Goal: Task Accomplishment & Management: Manage account settings

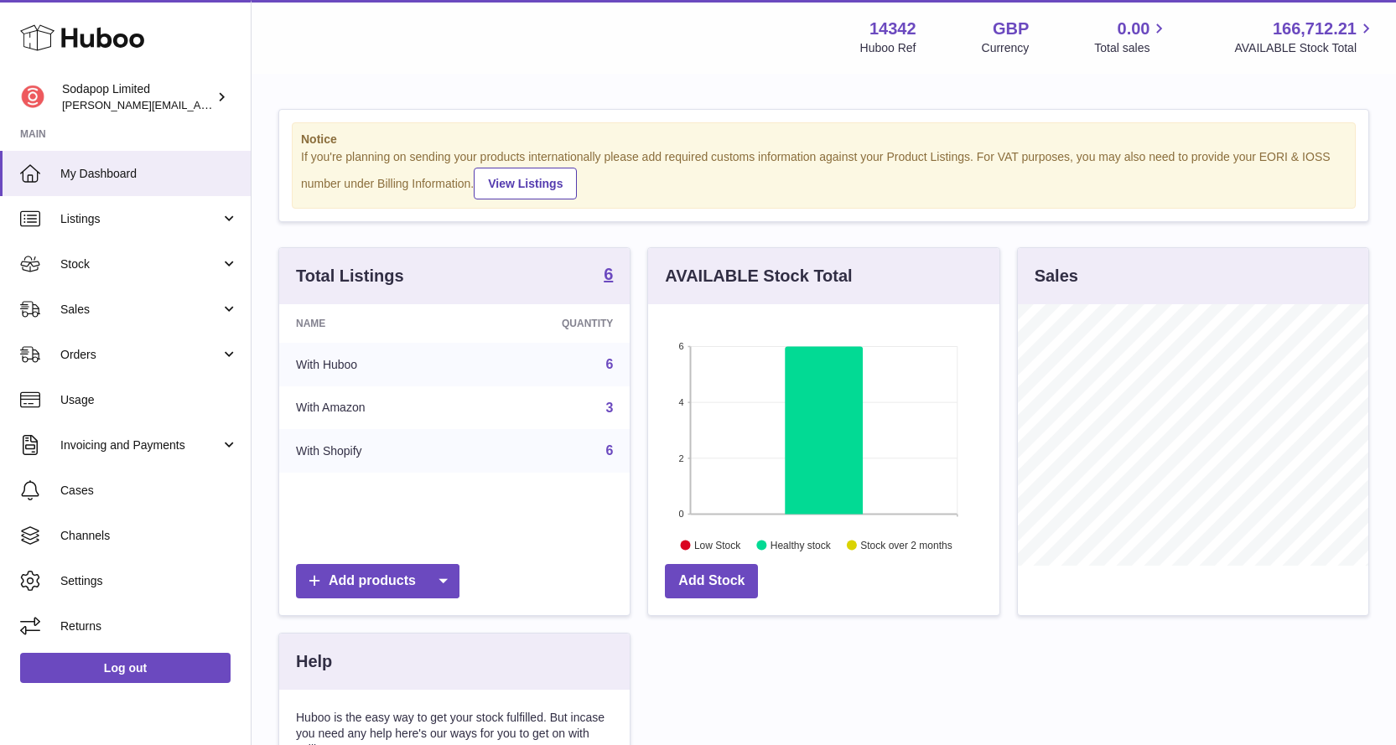
scroll to position [262, 351]
click at [188, 448] on span "Invoicing and Payments" at bounding box center [140, 446] width 160 height 16
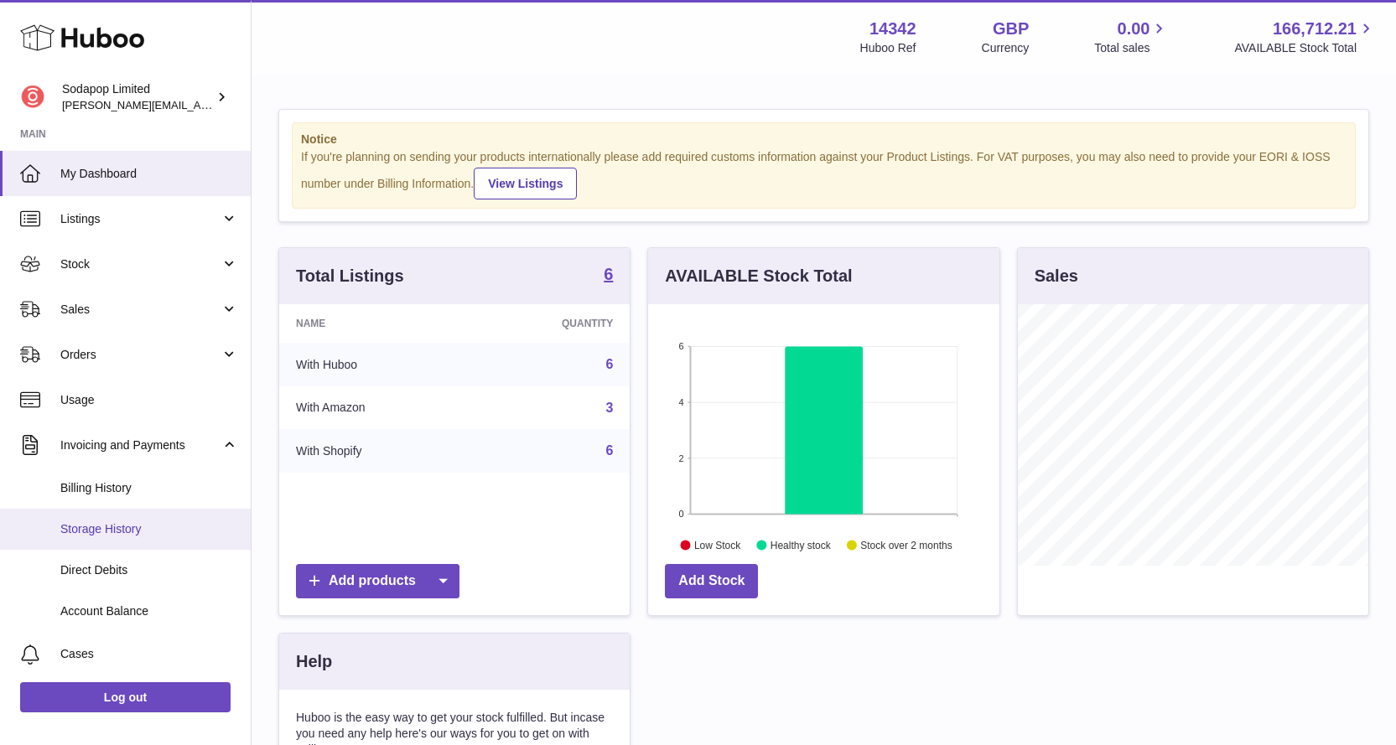
click at [138, 532] on span "Storage History" at bounding box center [149, 530] width 178 height 16
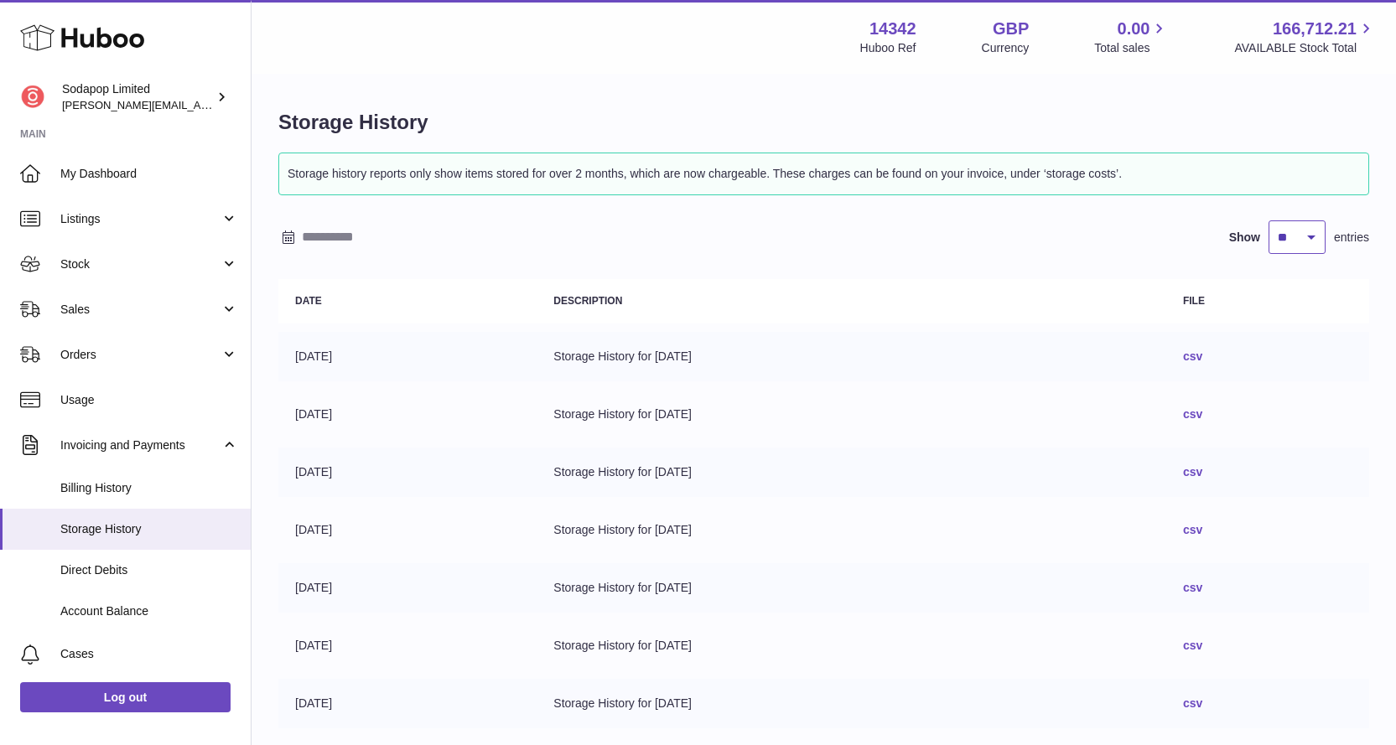
click at [1305, 236] on select "** ** ** ***" at bounding box center [1297, 238] width 57 height 34
select select "***"
click at [1269, 221] on select "** ** ** ***" at bounding box center [1297, 238] width 57 height 34
click at [1202, 358] on link "csv" at bounding box center [1192, 356] width 19 height 13
click at [127, 407] on span "Usage" at bounding box center [149, 400] width 178 height 16
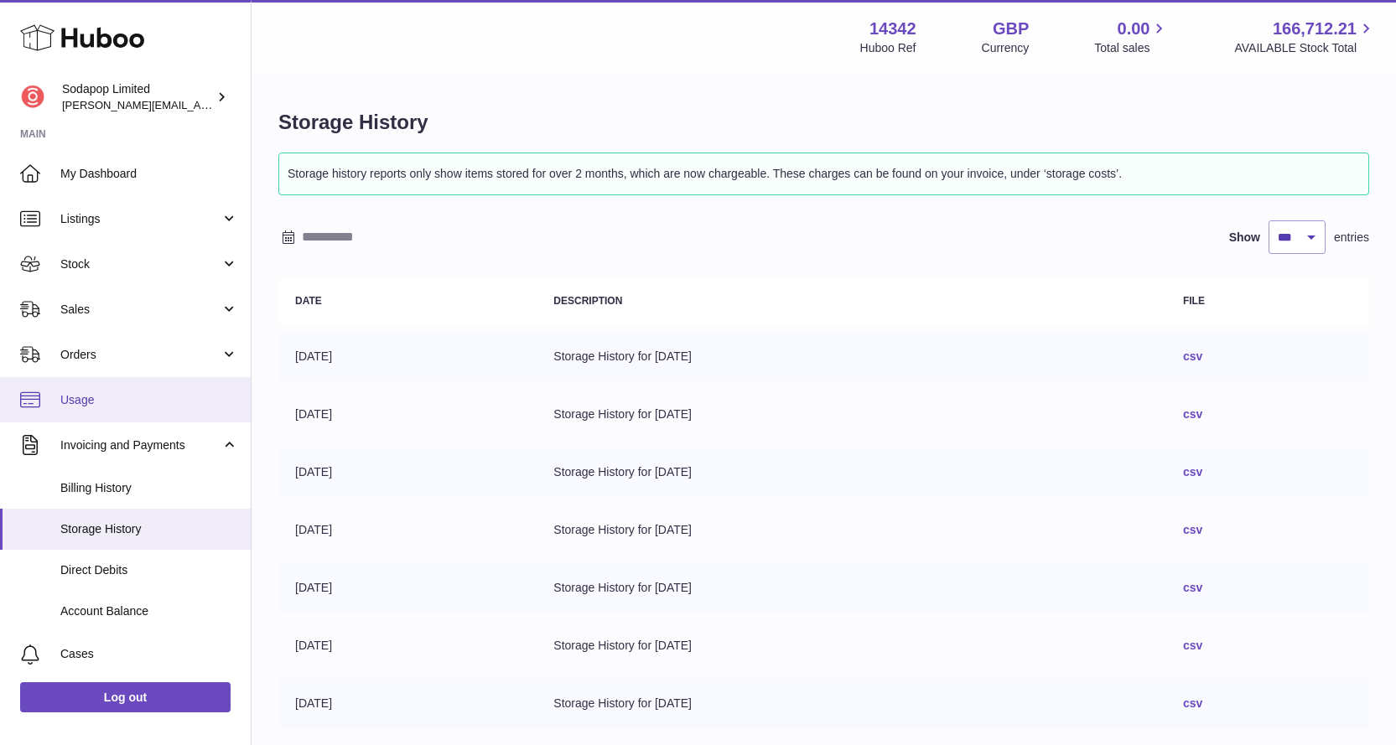
click at [101, 402] on span "Usage" at bounding box center [149, 400] width 178 height 16
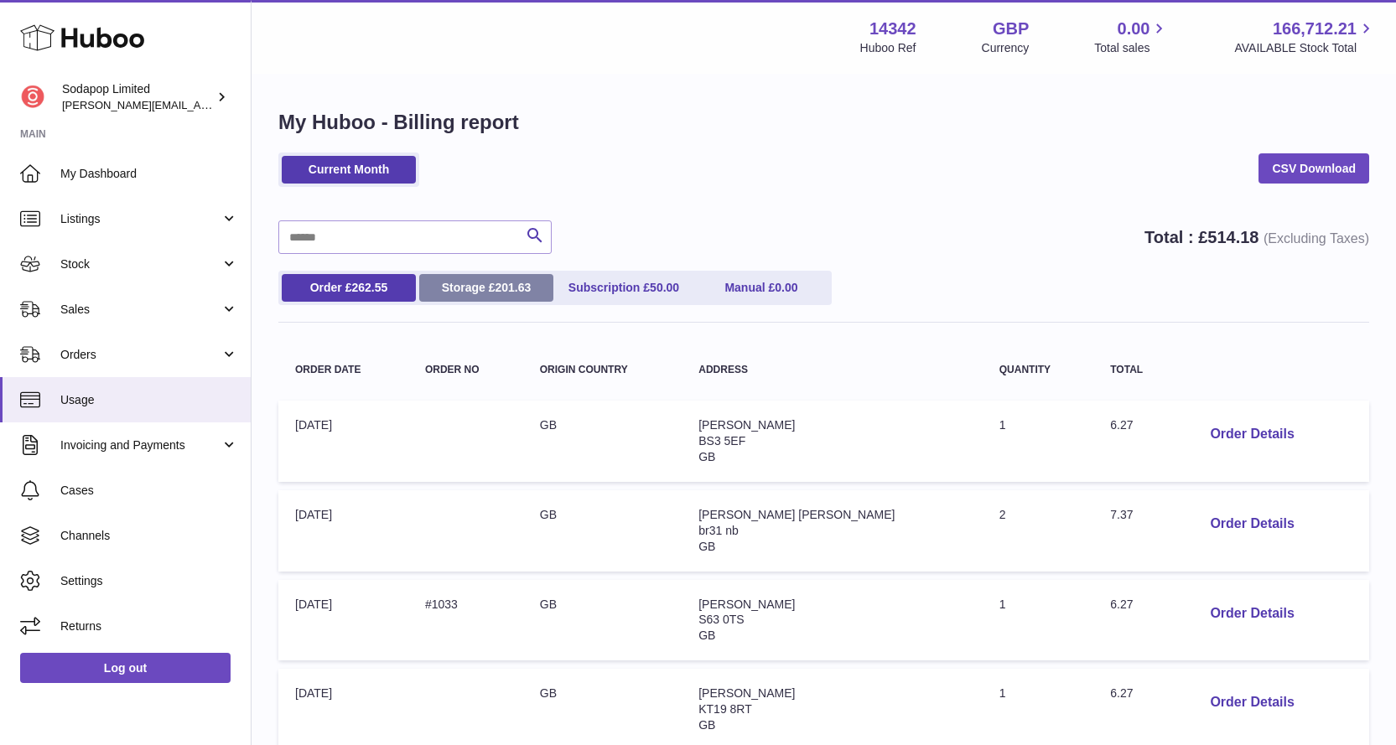
click at [506, 288] on span "201.63" at bounding box center [513, 287] width 36 height 13
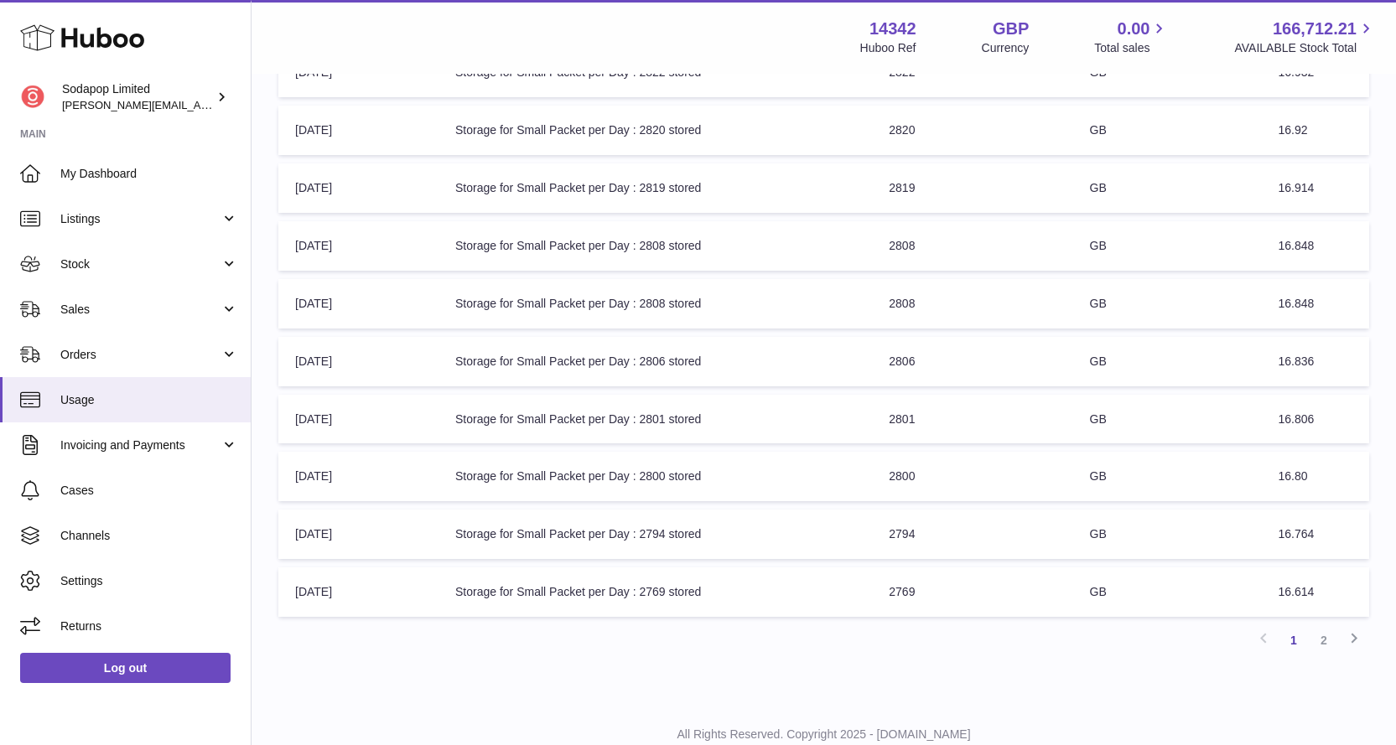
scroll to position [325, 0]
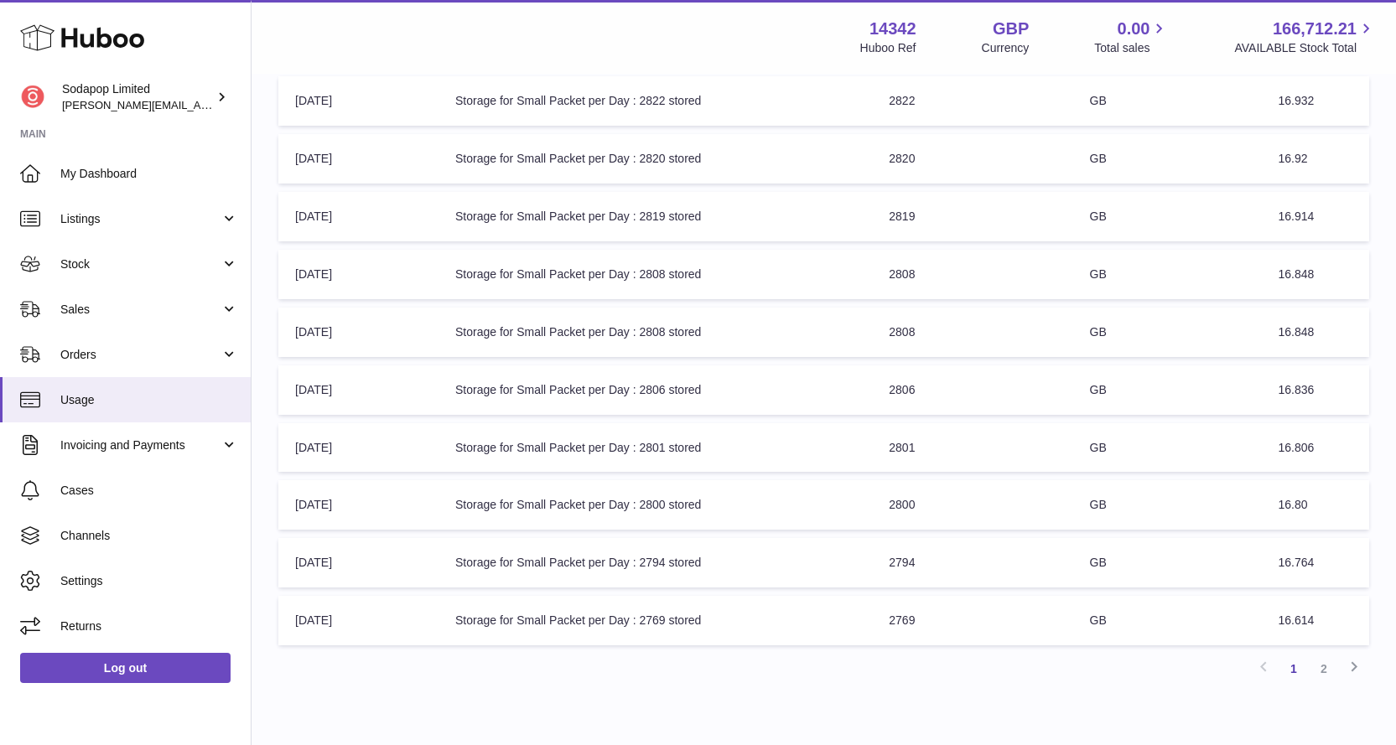
click at [652, 507] on td "Billing Description: Storage for Small Packet per Day : 2800 stored" at bounding box center [656, 504] width 434 height 49
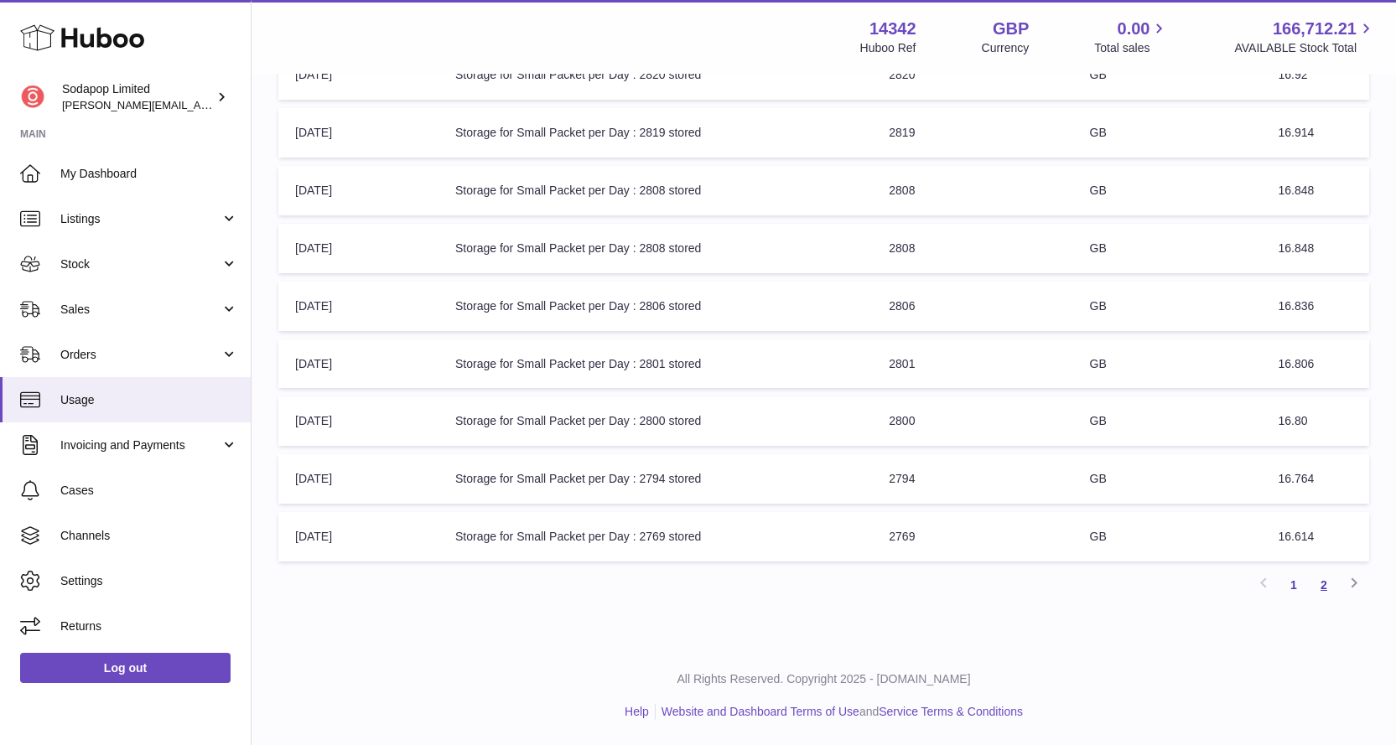
click at [1322, 585] on link "2" at bounding box center [1324, 585] width 30 height 30
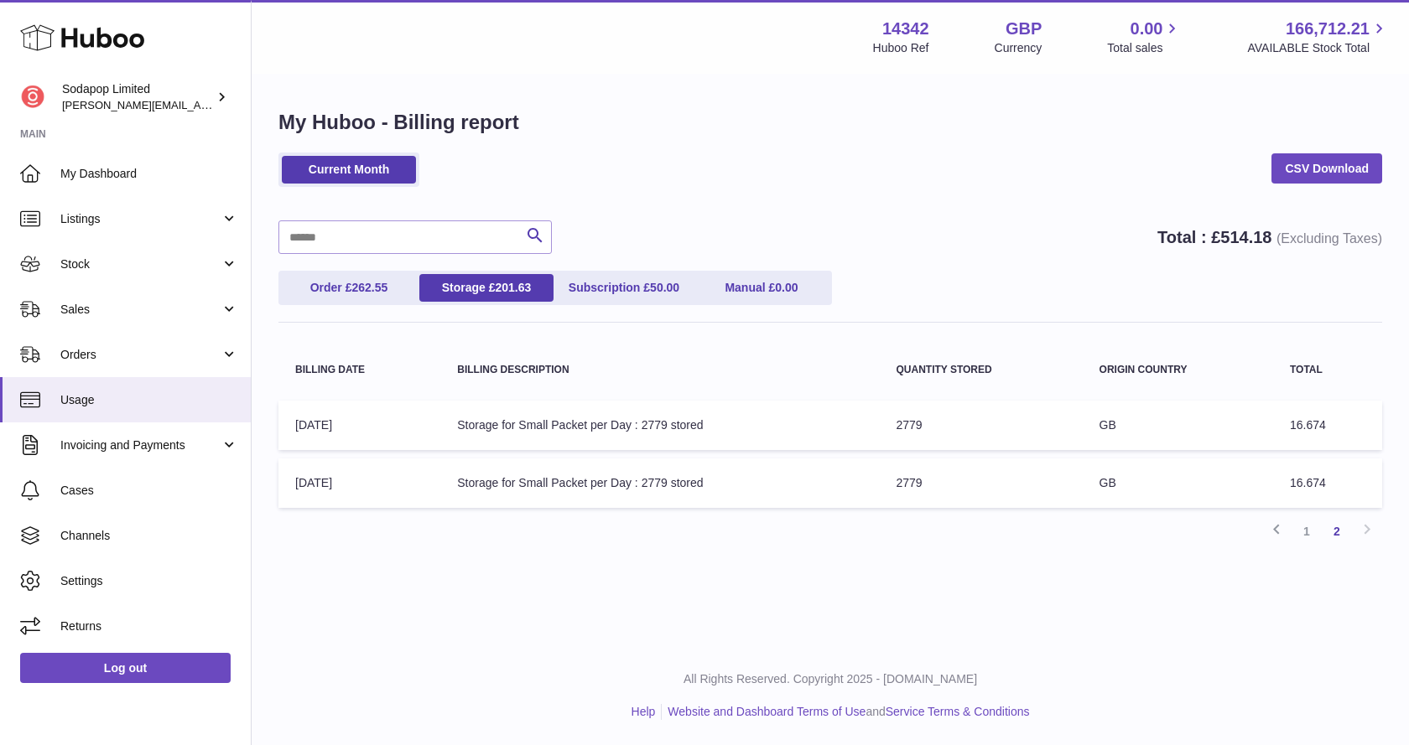
click at [458, 541] on div "Previous 1 2 Next" at bounding box center [830, 532] width 1104 height 30
click at [98, 52] on icon at bounding box center [82, 38] width 124 height 34
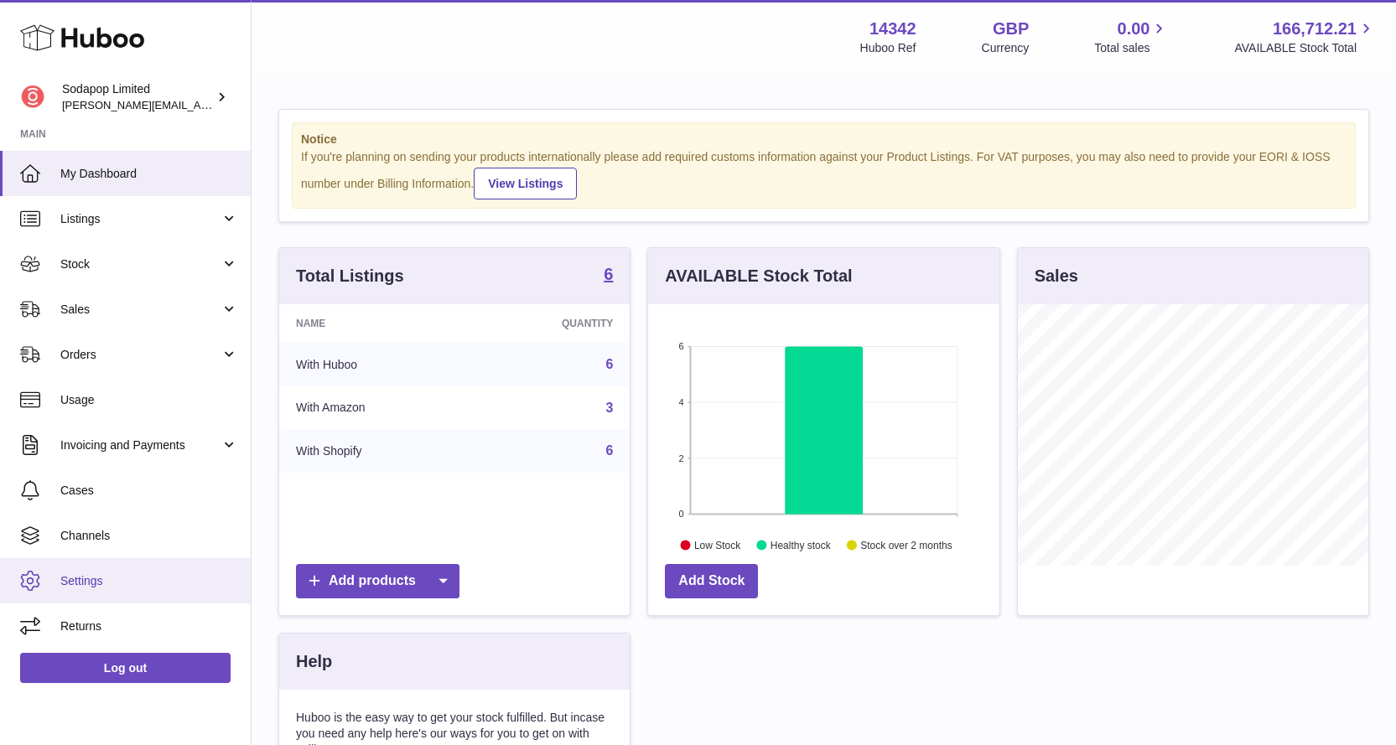
scroll to position [838272, 838183]
click at [89, 169] on span "My Dashboard" at bounding box center [149, 174] width 178 height 16
